Goal: Transaction & Acquisition: Purchase product/service

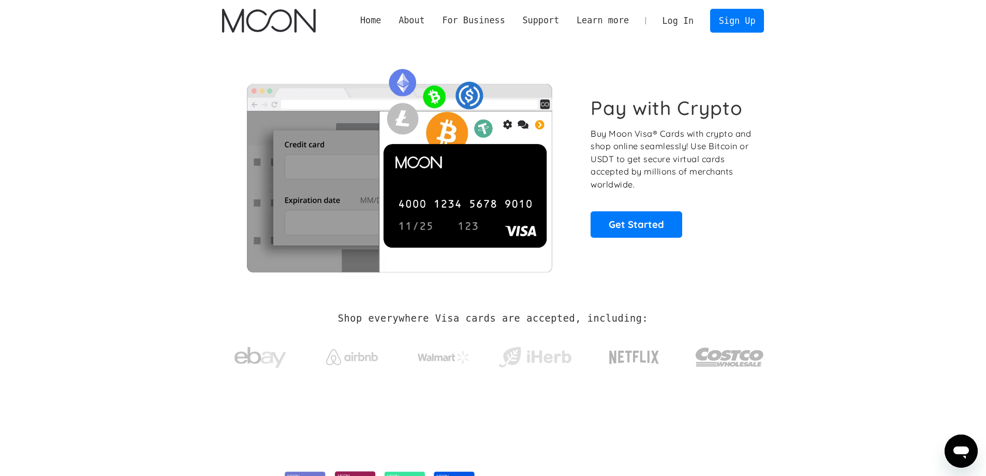
click at [690, 18] on link "Log In" at bounding box center [678, 20] width 49 height 23
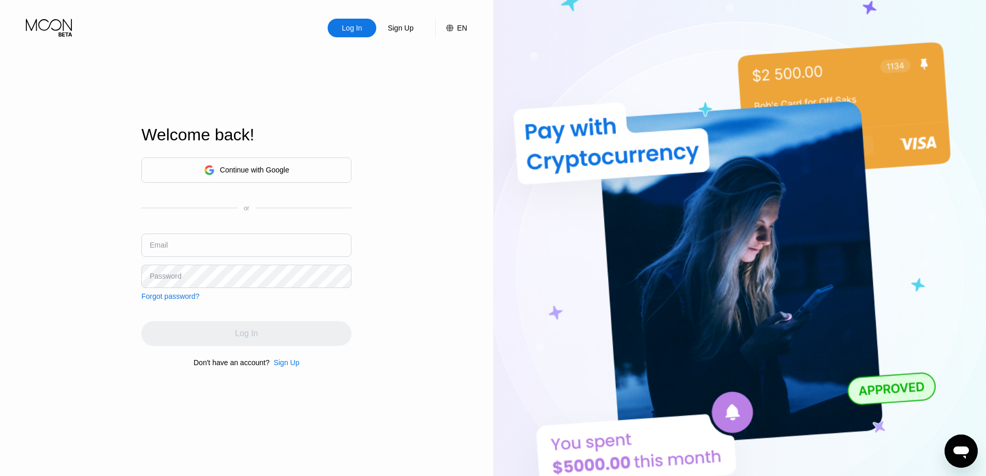
click at [242, 247] on input "text" at bounding box center [246, 244] width 210 height 23
paste input "[EMAIL_ADDRESS][DOMAIN_NAME]"
type input "[EMAIL_ADDRESS][DOMAIN_NAME]"
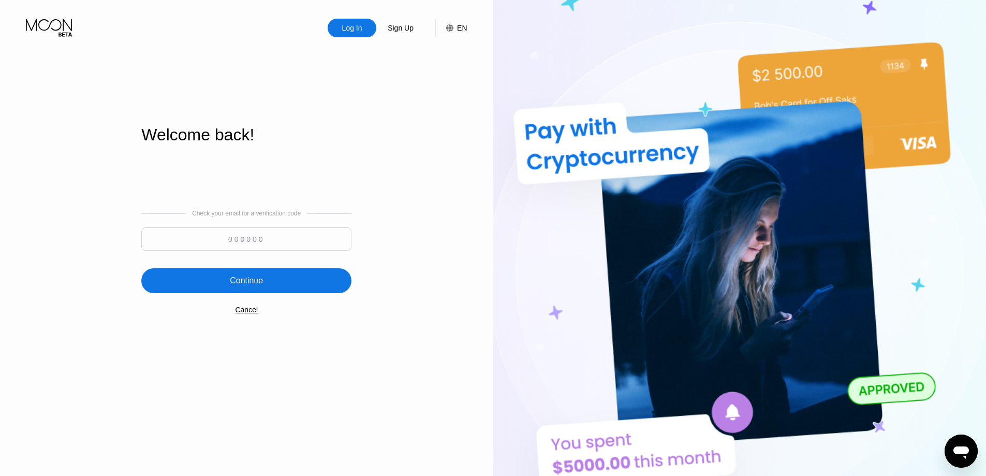
click at [206, 231] on input at bounding box center [246, 238] width 210 height 23
paste input "844883"
type input "844883"
click at [297, 288] on div "Continue" at bounding box center [246, 280] width 210 height 25
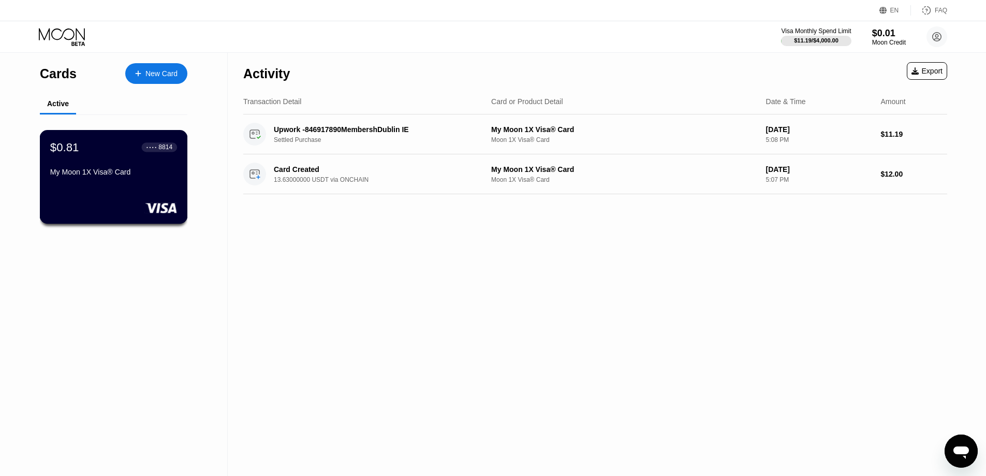
click at [102, 169] on div "$0.81 ● ● ● ● 8814 My Moon 1X Visa® Card" at bounding box center [113, 160] width 127 height 40
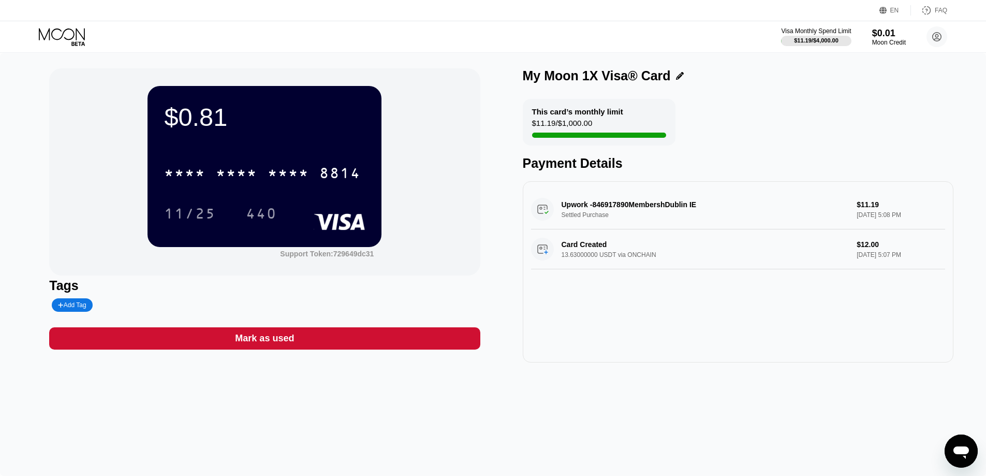
click at [337, 127] on div "$0.81" at bounding box center [264, 116] width 201 height 29
click at [788, 128] on div "This card’s monthly limit $11.19 / $1,000.00 Payment Details" at bounding box center [738, 135] width 431 height 72
click at [875, 41] on div "Moon Credit" at bounding box center [888, 42] width 35 height 7
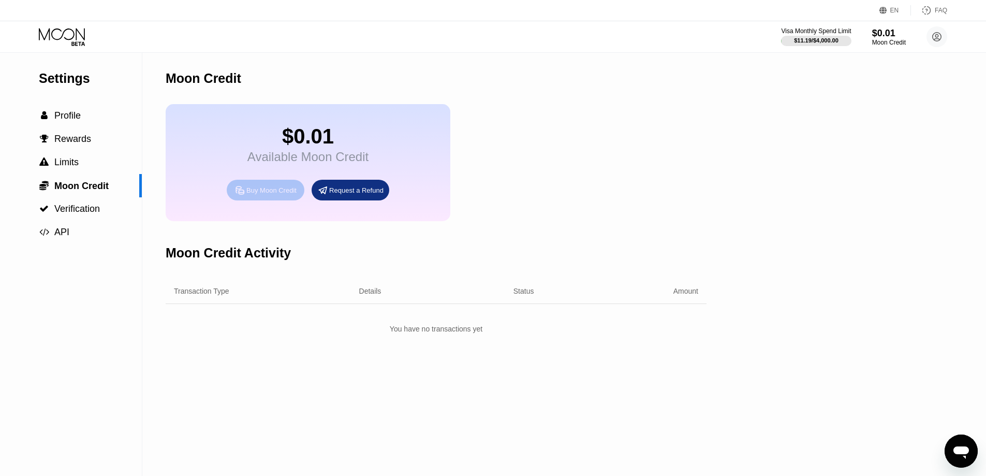
click at [262, 195] on div "Buy Moon Credit" at bounding box center [271, 190] width 50 height 9
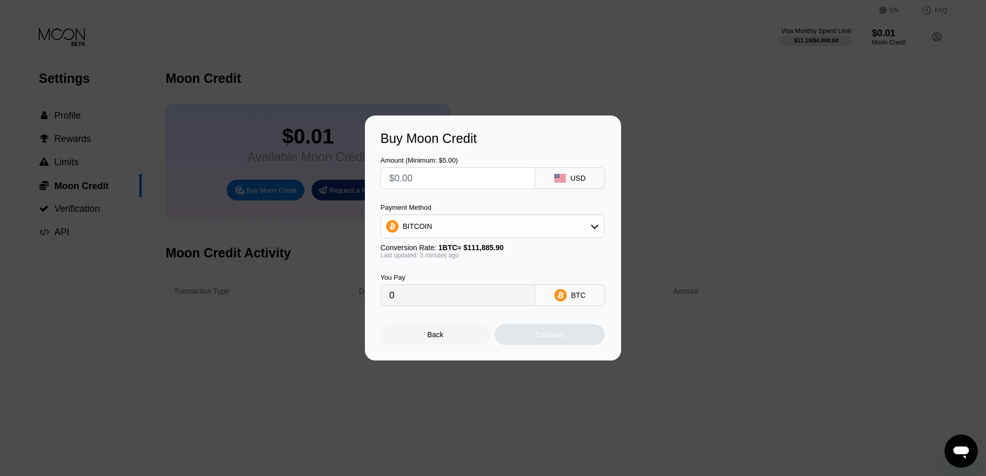
click at [434, 175] on input "text" at bounding box center [457, 178] width 137 height 21
type input "$10"
type input "0.00008938"
type input "$10.08"
type input "0.00009010"
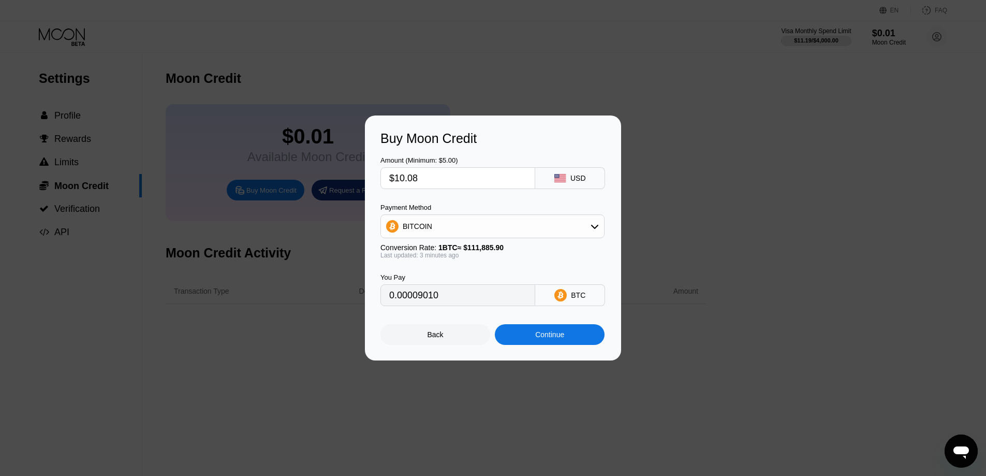
drag, startPoint x: 412, startPoint y: 177, endPoint x: 404, endPoint y: 176, distance: 8.9
click at [404, 176] on input "$10.08" at bounding box center [457, 178] width 137 height 21
type input "$10.0"
type input "0.00008938"
type input "$10.1"
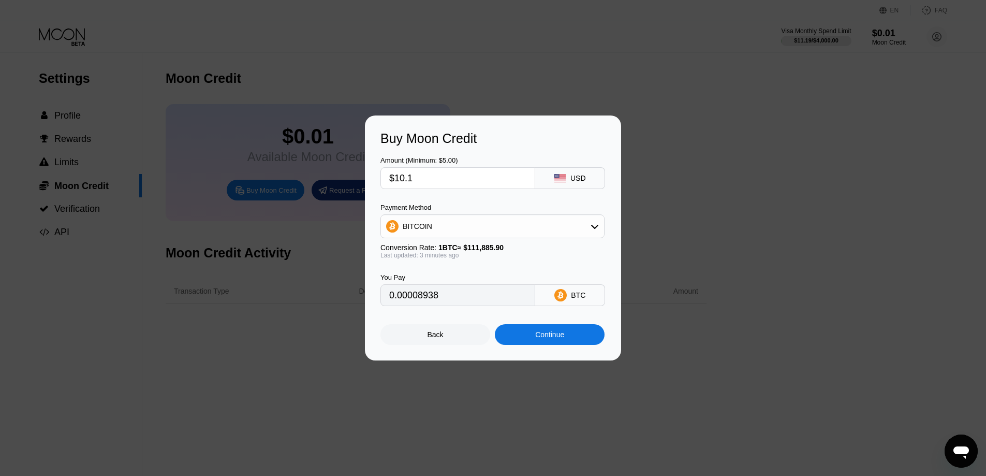
type input "0.00009028"
type input "$10.1"
click at [582, 230] on div "BITCOIN" at bounding box center [492, 226] width 223 height 21
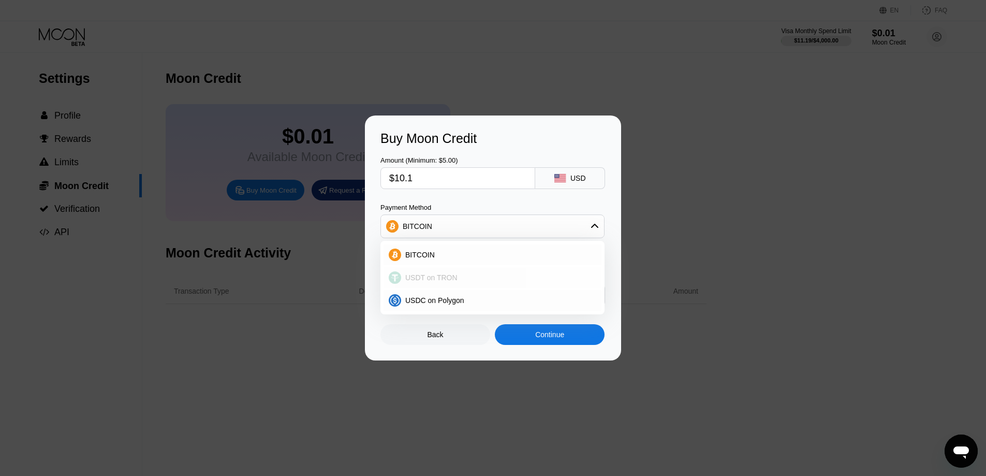
click at [469, 273] on div "USDT on TRON" at bounding box center [498, 277] width 195 height 8
type input "10.20"
